Goal: Navigation & Orientation: Find specific page/section

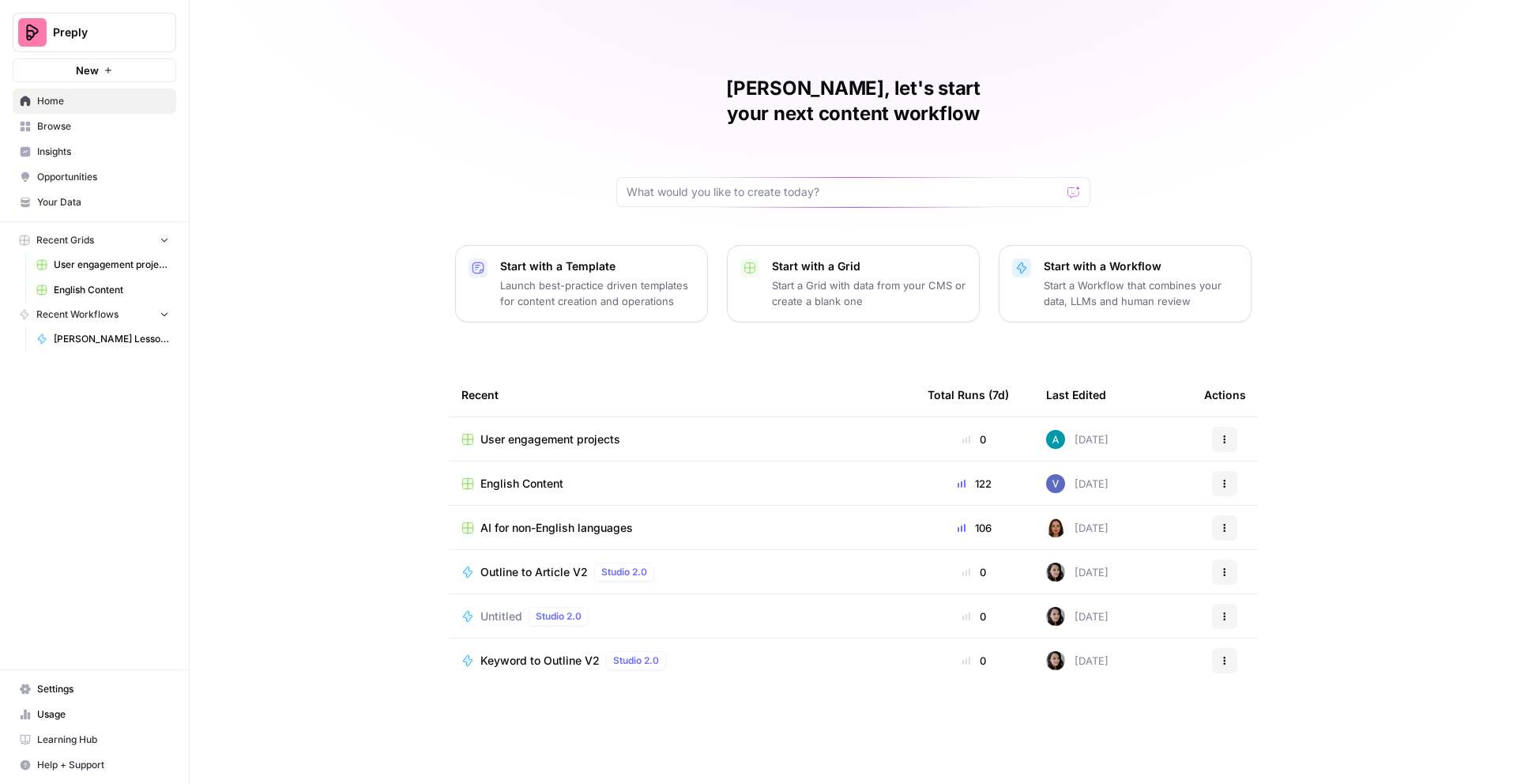
click at [35, 99] on link "Home" at bounding box center [95, 101] width 164 height 25
click at [569, 432] on span "User engagement projects" at bounding box center [550, 439] width 140 height 16
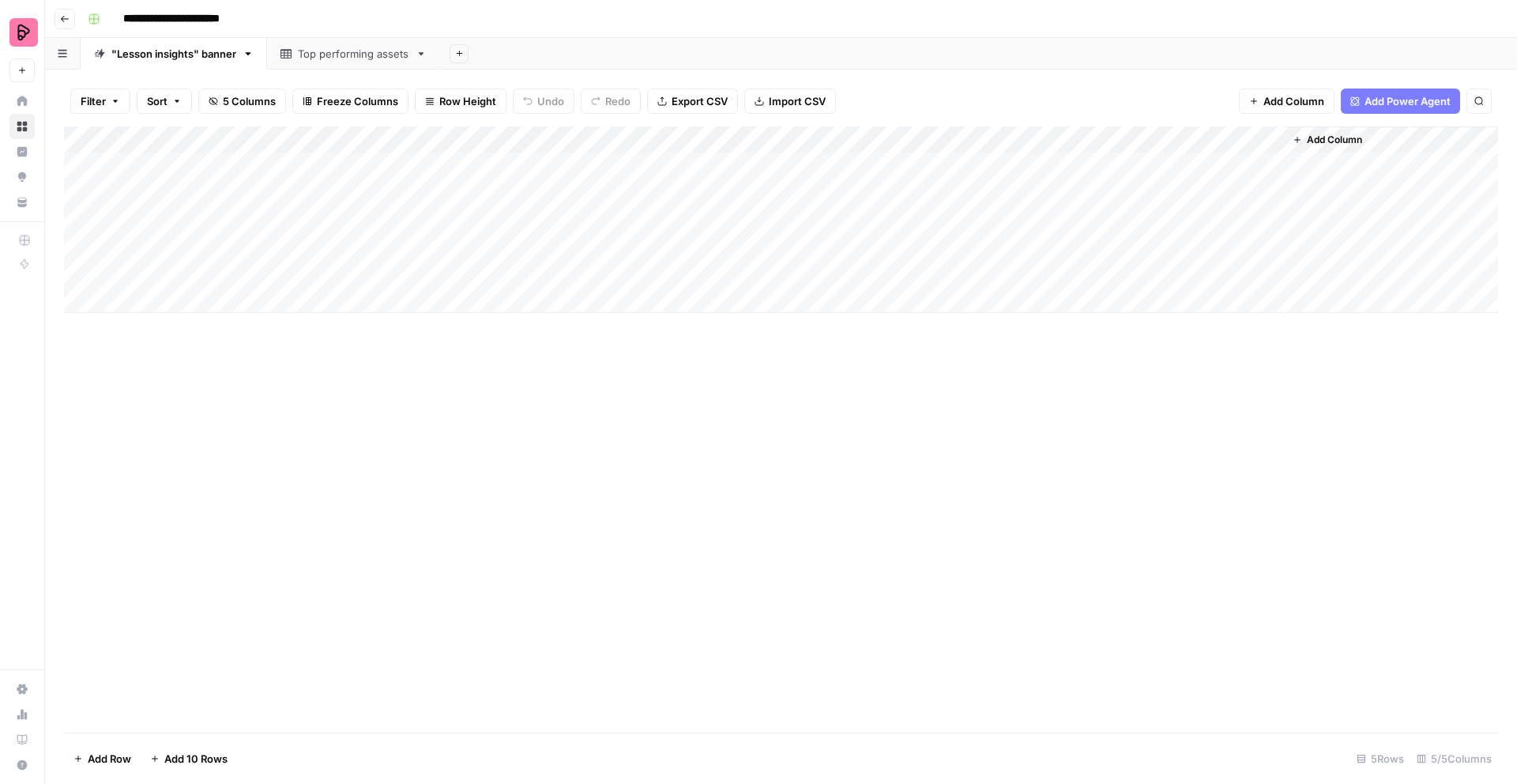
click at [322, 62] on link "Top performing assets" at bounding box center [353, 54] width 173 height 31
click at [171, 56] on div ""Lesson insights" banner" at bounding box center [173, 54] width 124 height 16
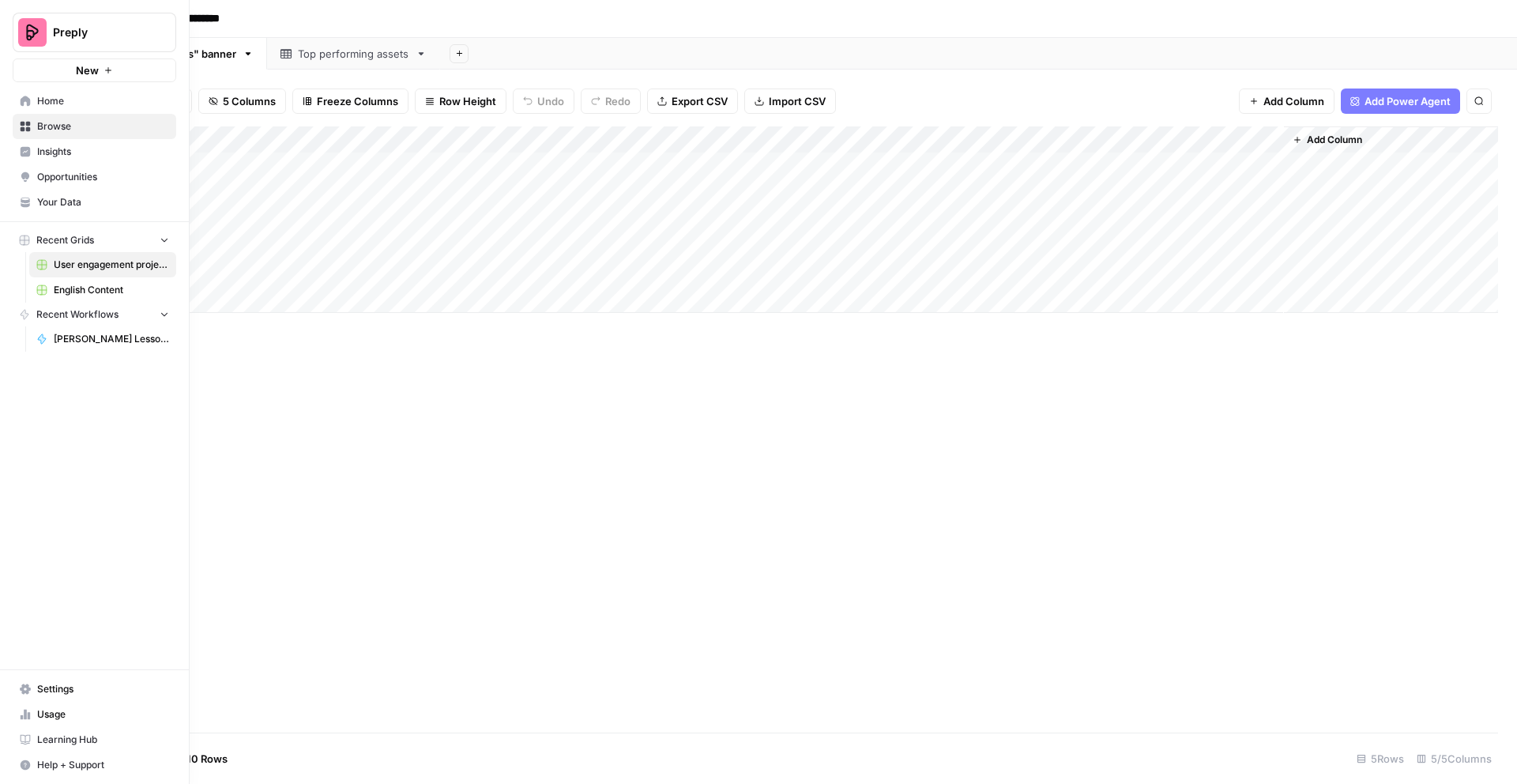
click at [60, 99] on span "Home" at bounding box center [104, 101] width 132 height 14
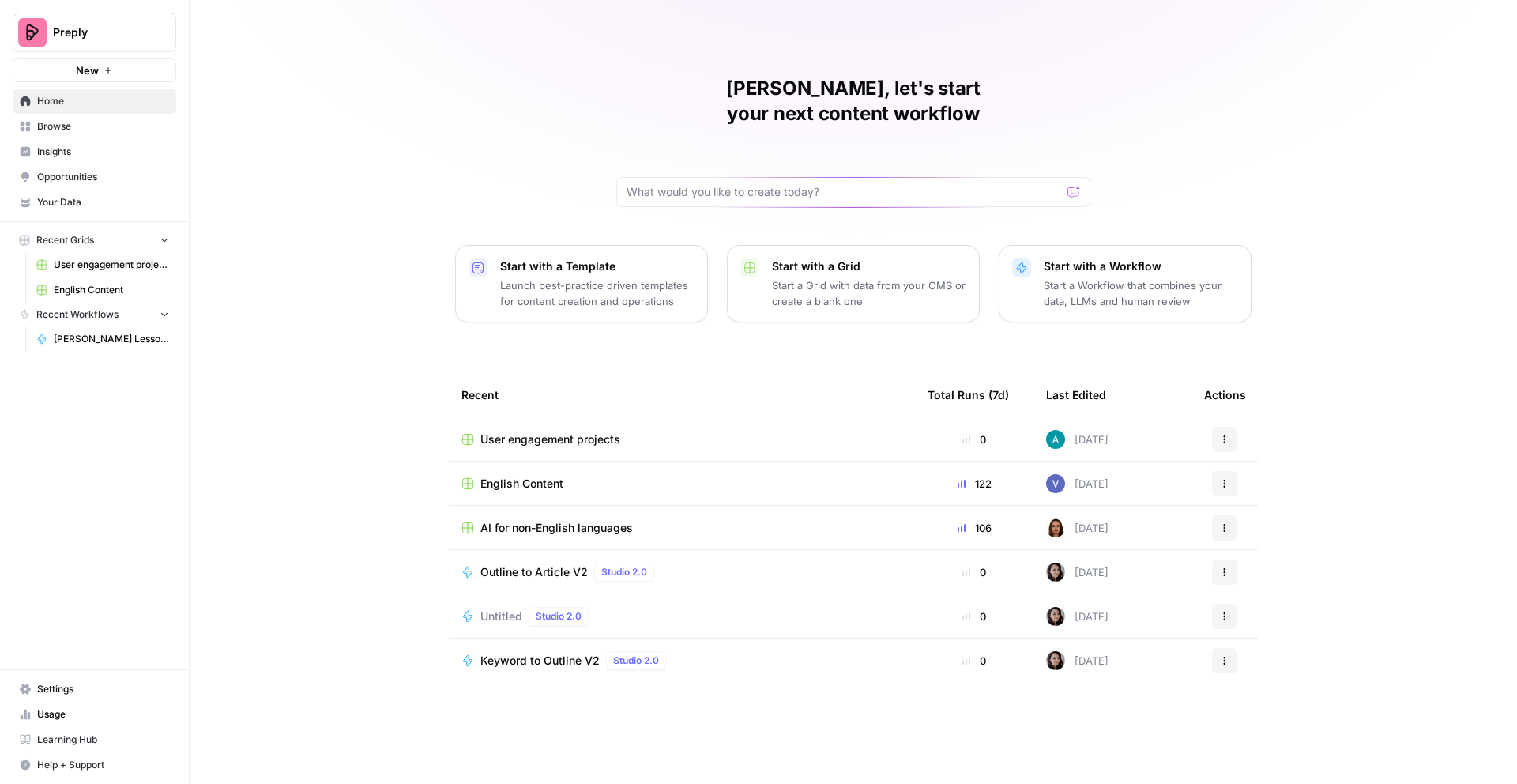
click at [64, 107] on span "Home" at bounding box center [104, 101] width 132 height 14
